Goal: Transaction & Acquisition: Book appointment/travel/reservation

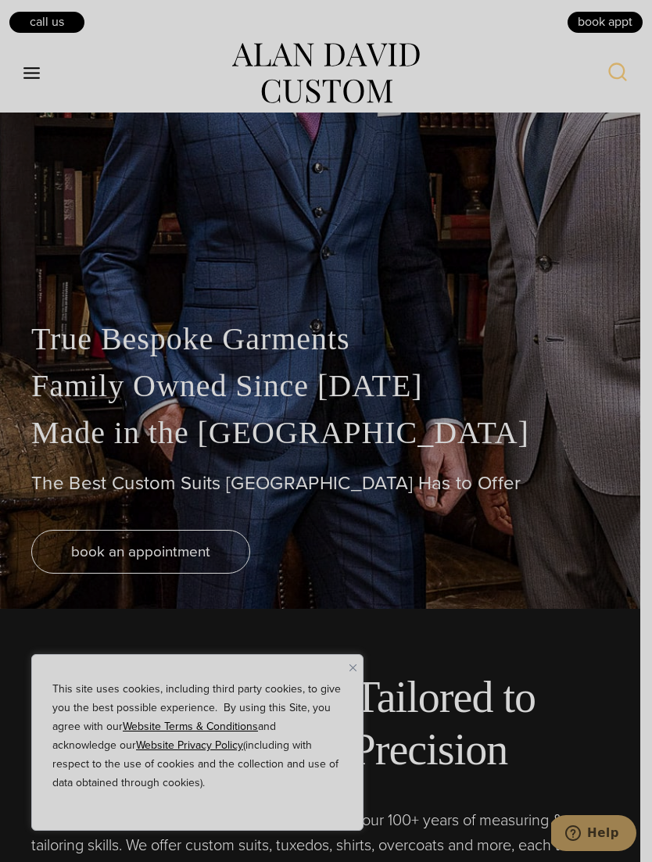
scroll to position [256, 0]
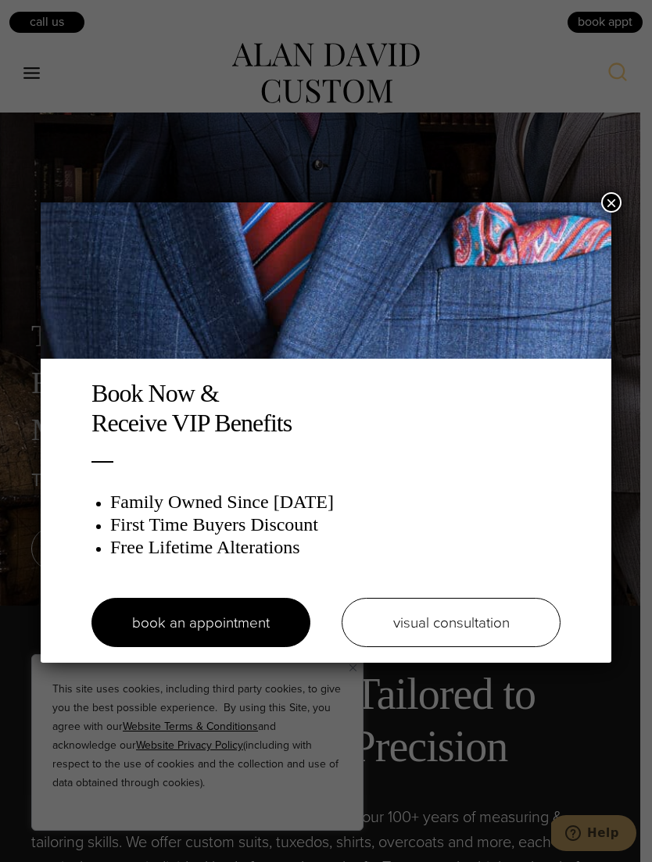
click at [500, 635] on link "visual consultation" at bounding box center [451, 622] width 219 height 49
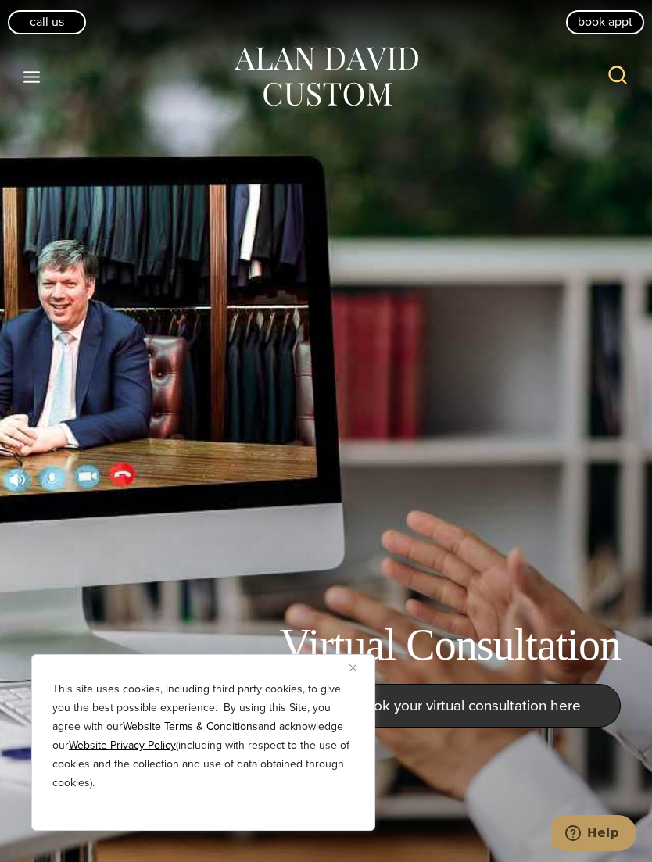
click at [20, 86] on button "Toggle Menu" at bounding box center [32, 77] width 33 height 28
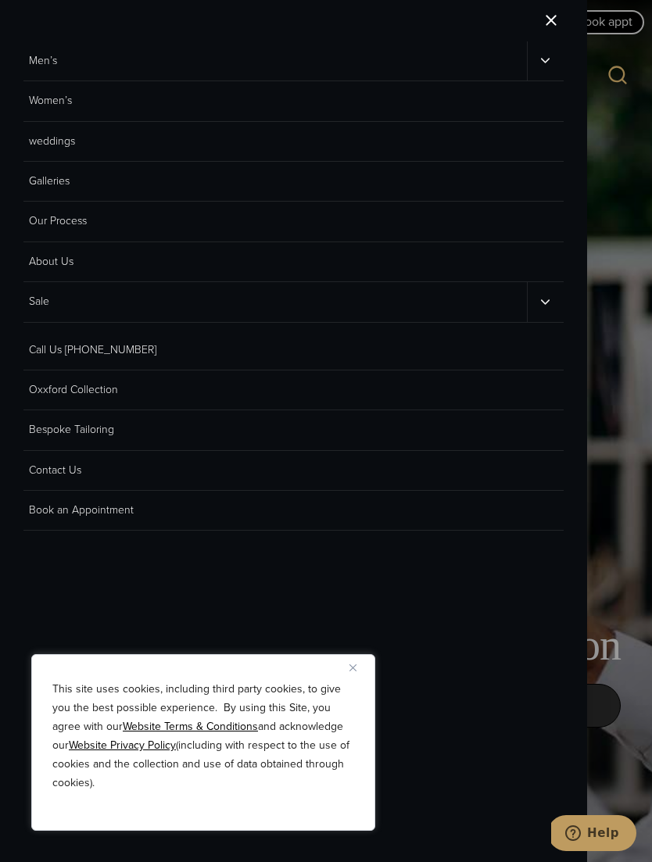
click at [367, 63] on link "Men’s" at bounding box center [274, 60] width 503 height 39
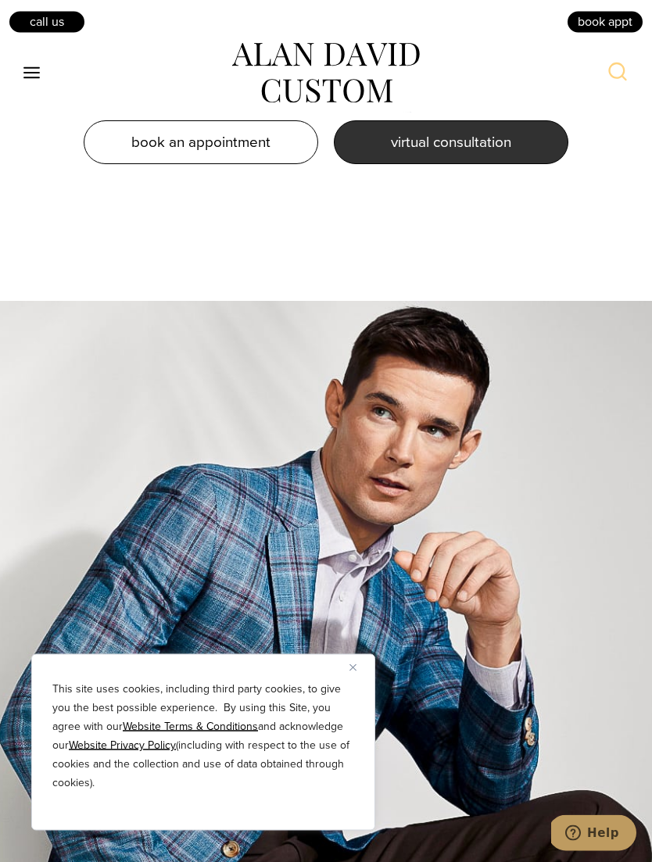
scroll to position [2319, 0]
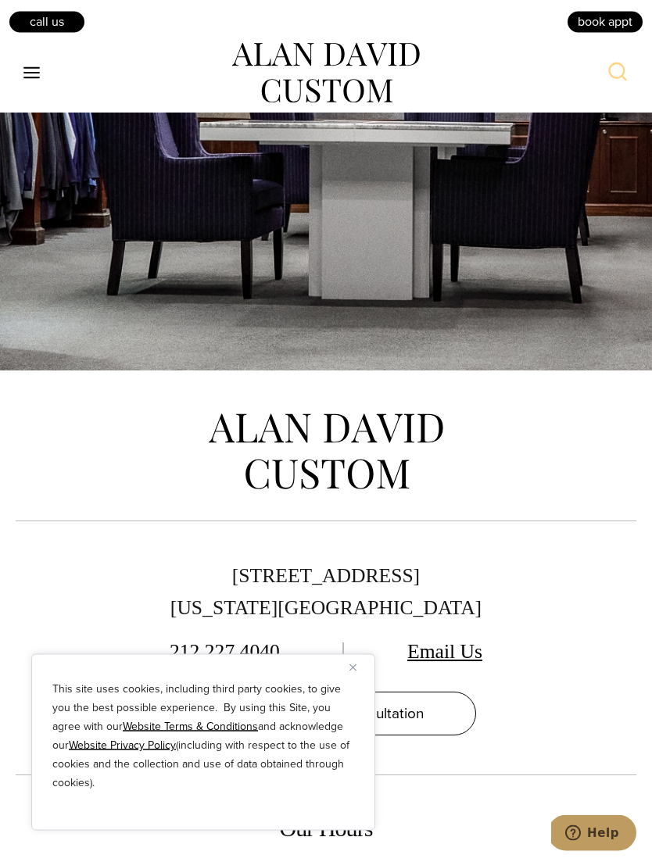
click at [34, 66] on icon "Toggle Menu" at bounding box center [32, 73] width 20 height 20
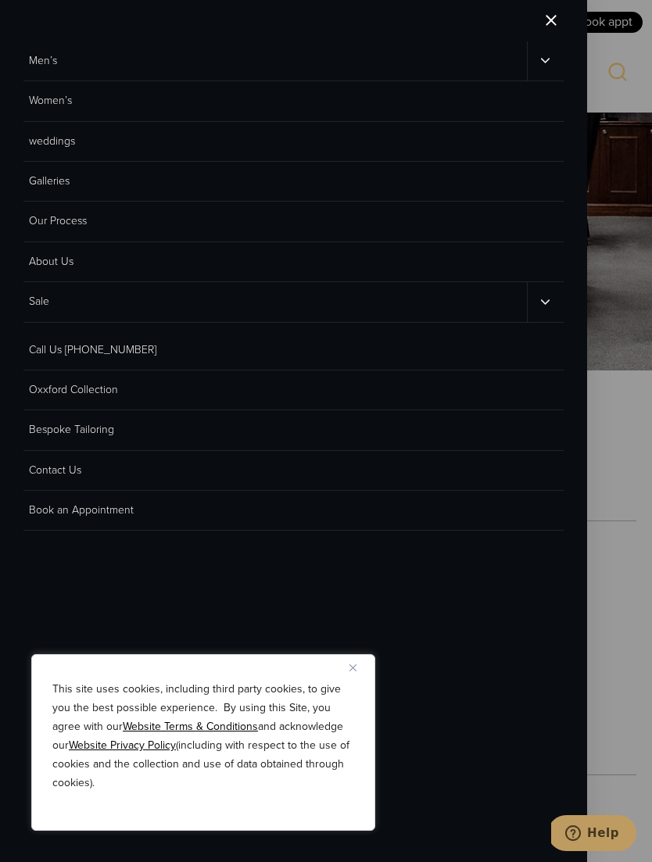
click at [48, 144] on link "weddings" at bounding box center [293, 142] width 540 height 40
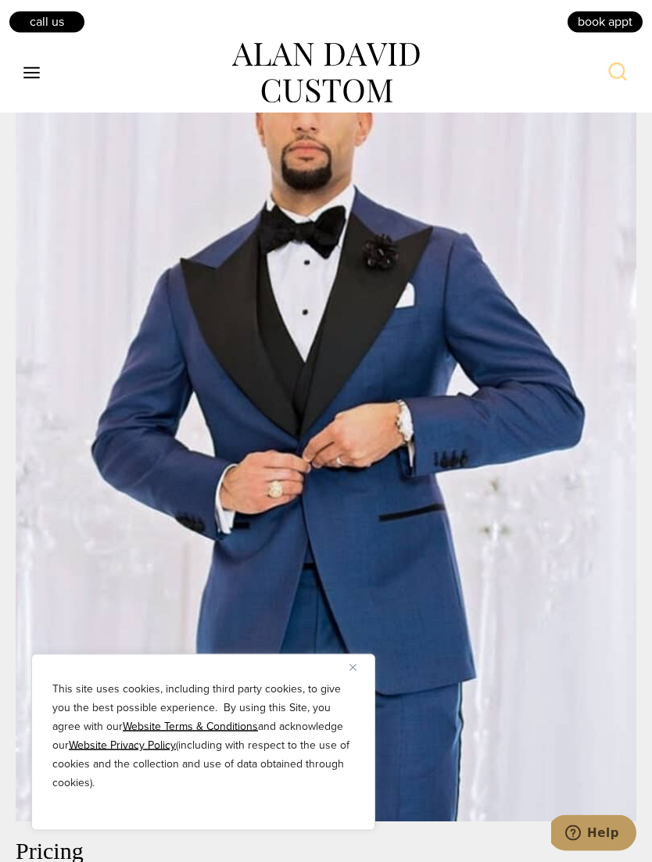
scroll to position [1316, 0]
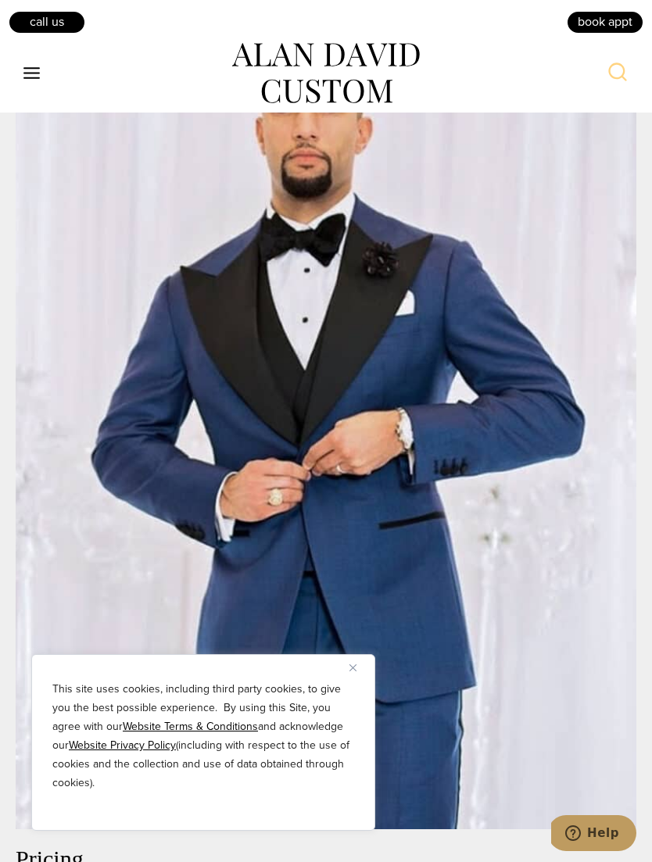
click at [38, 70] on icon "Toggle Menu" at bounding box center [32, 73] width 20 height 20
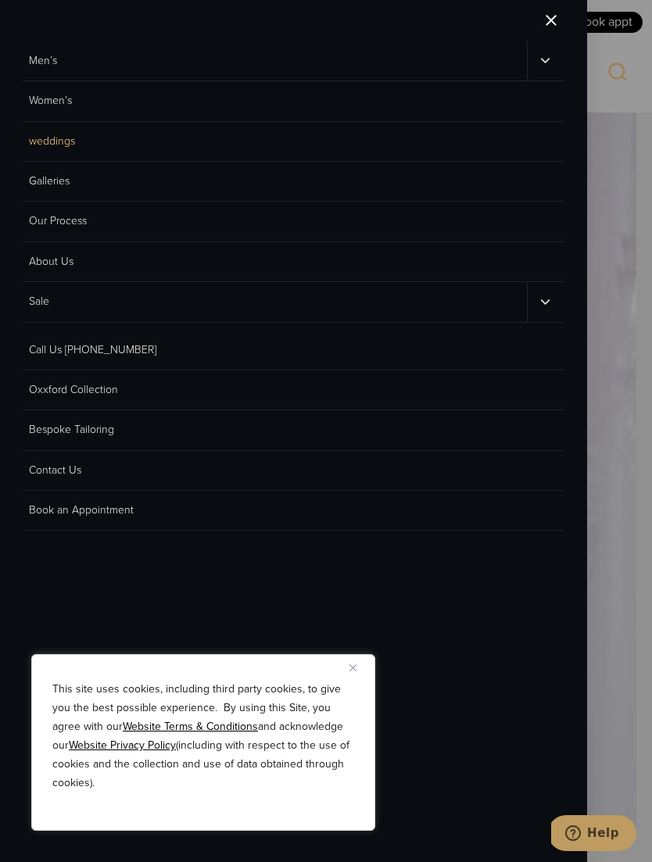
click at [31, 63] on link "Men’s" at bounding box center [274, 60] width 503 height 39
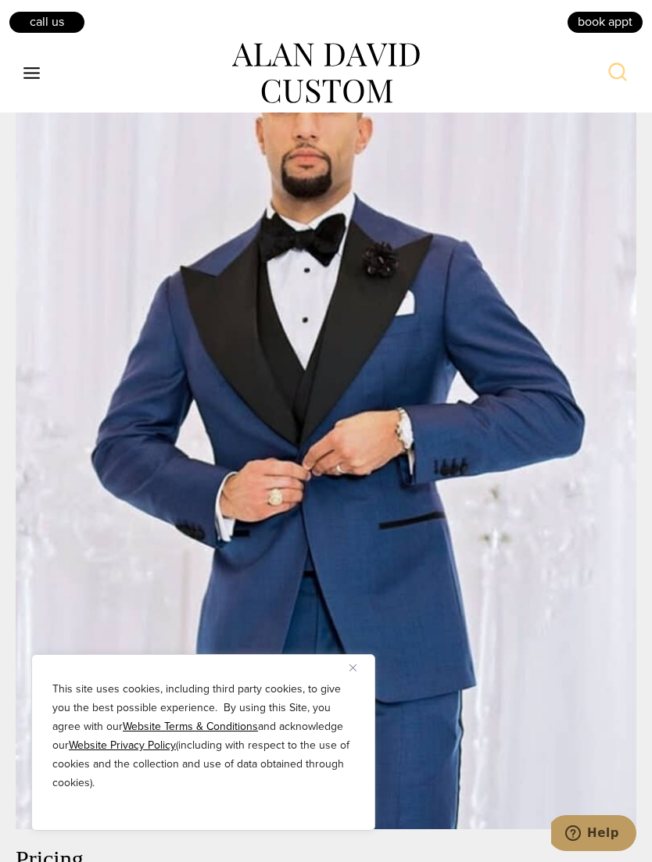
click at [36, 73] on icon "Open menu" at bounding box center [31, 73] width 16 height 12
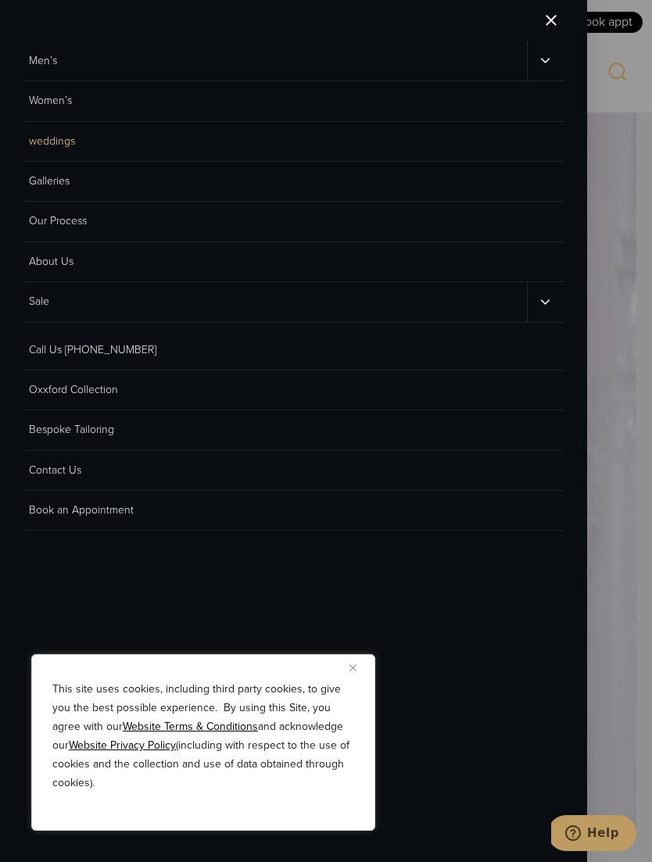
click at [557, 53] on button "Toggle child menu" at bounding box center [545, 60] width 37 height 39
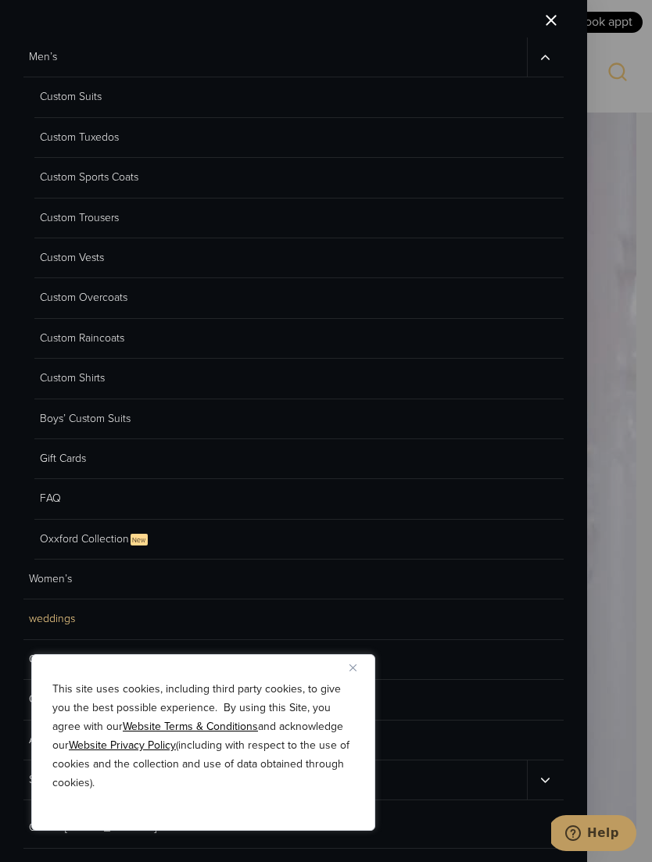
click at [45, 96] on link "Custom Suits" at bounding box center [298, 97] width 529 height 40
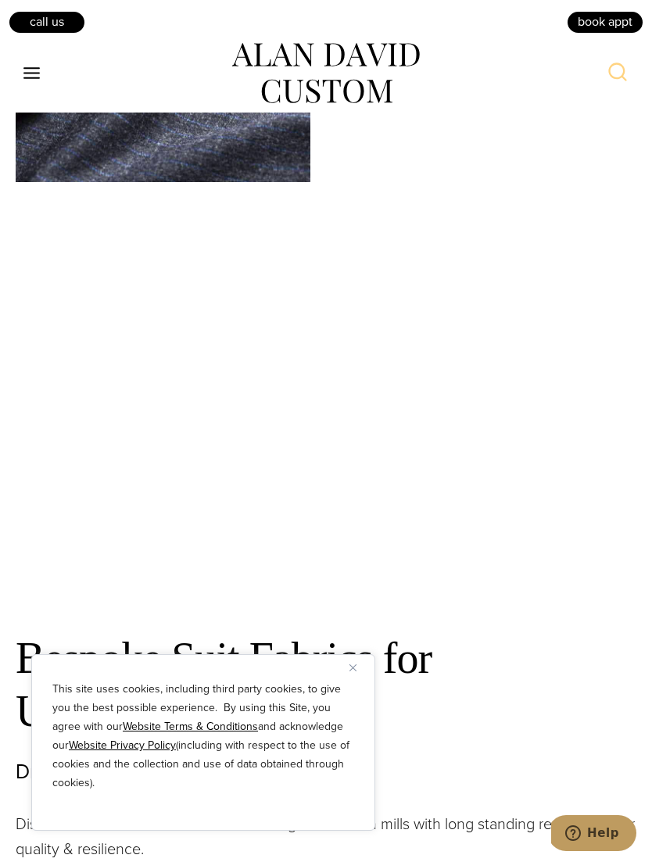
scroll to position [5194, 0]
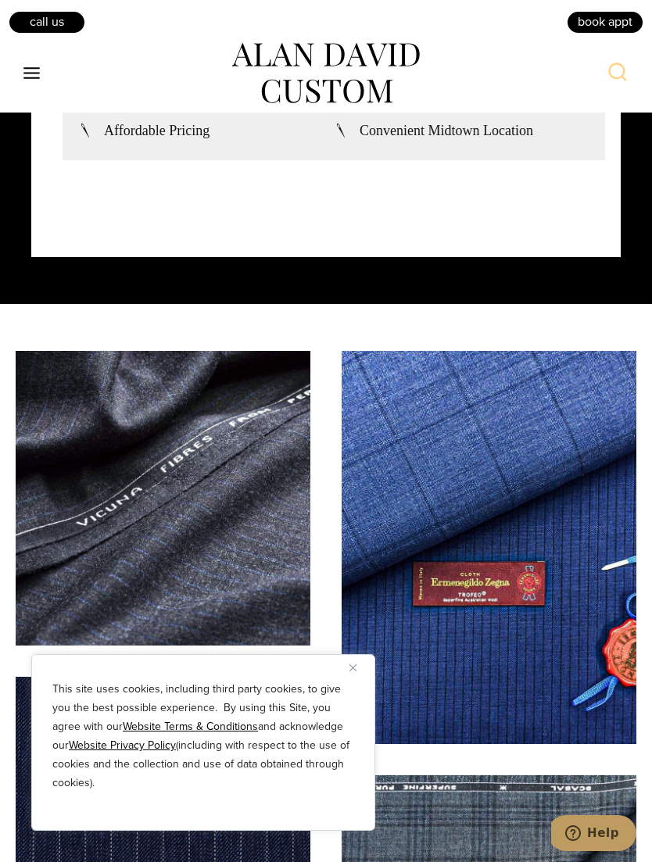
click at [372, 464] on img at bounding box center [489, 547] width 295 height 393
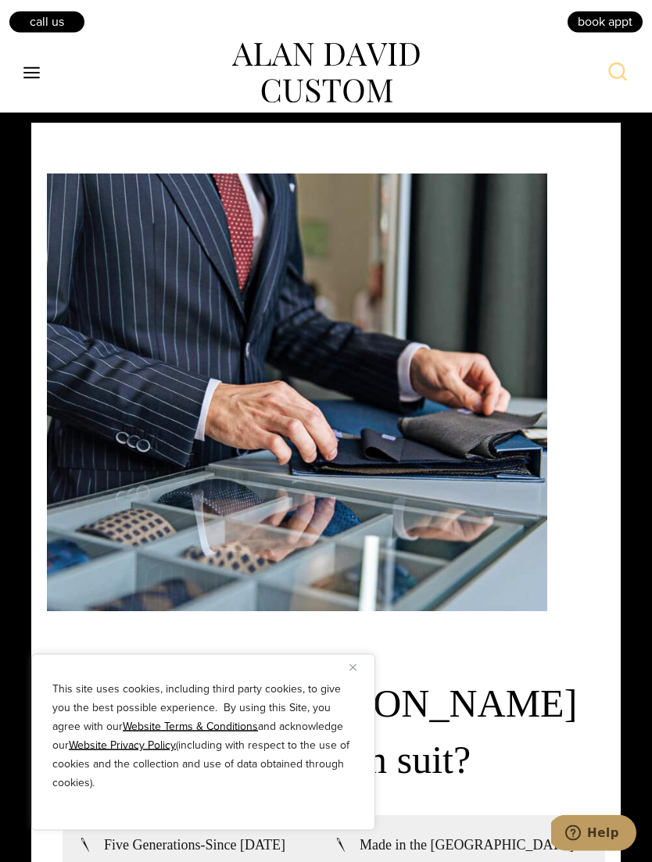
scroll to position [3803, 0]
